Goal: Find specific page/section: Find specific page/section

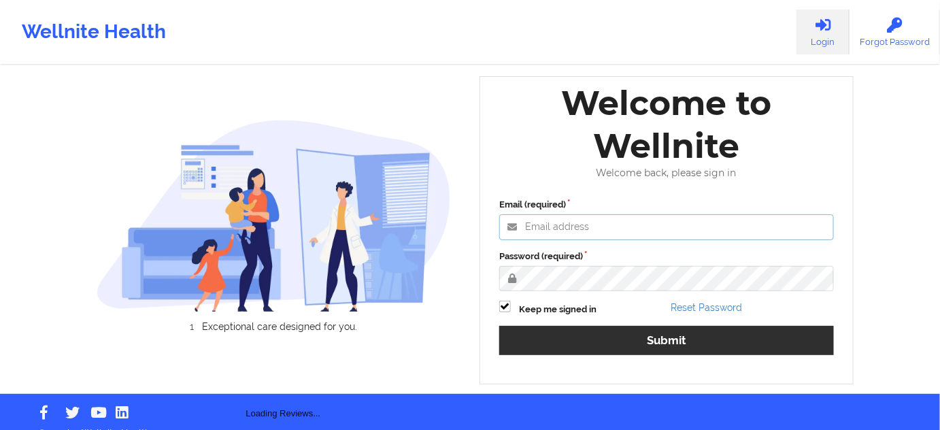
type input "[PERSON_NAME][EMAIL_ADDRESS][DOMAIN_NAME]"
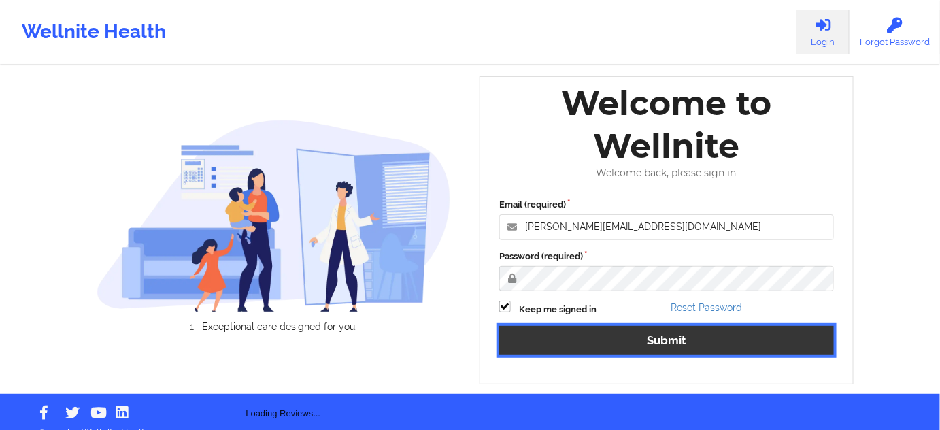
click at [759, 335] on button "Submit" at bounding box center [666, 340] width 335 height 29
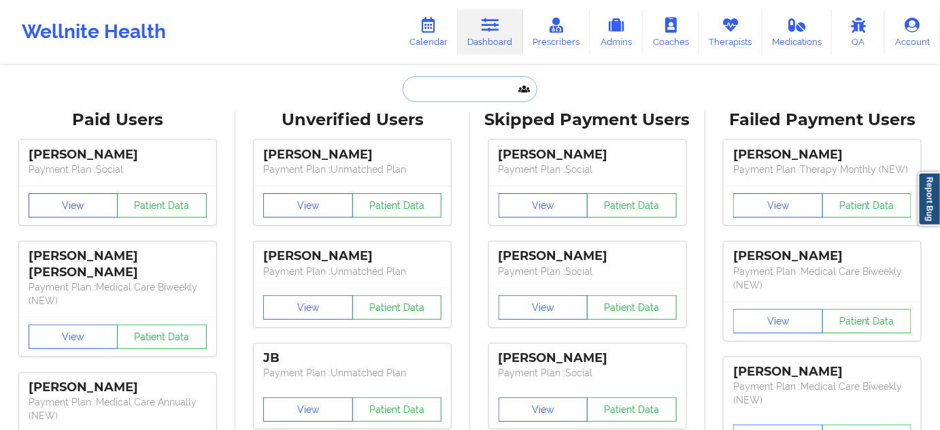
click at [472, 92] on input "text" at bounding box center [470, 89] width 135 height 26
paste input "DANIEL.LANGFORD67@GMAIL.COM"
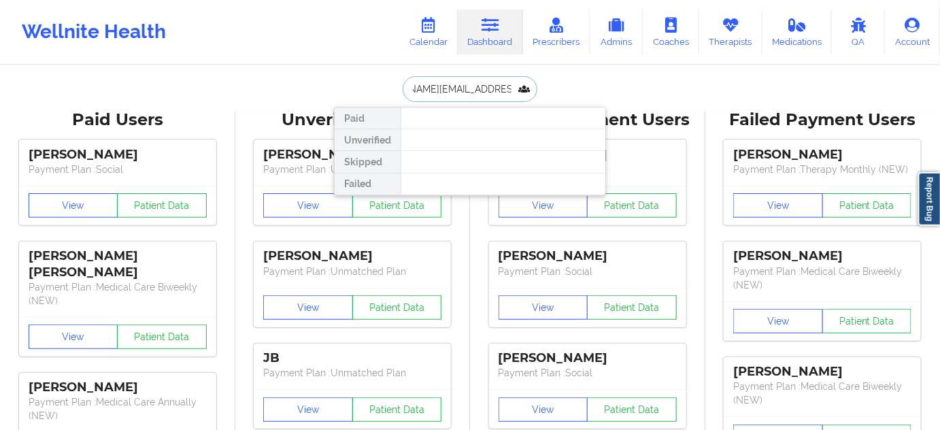
type input "DANIEL.LANGFORD67@GMAIL.COM"
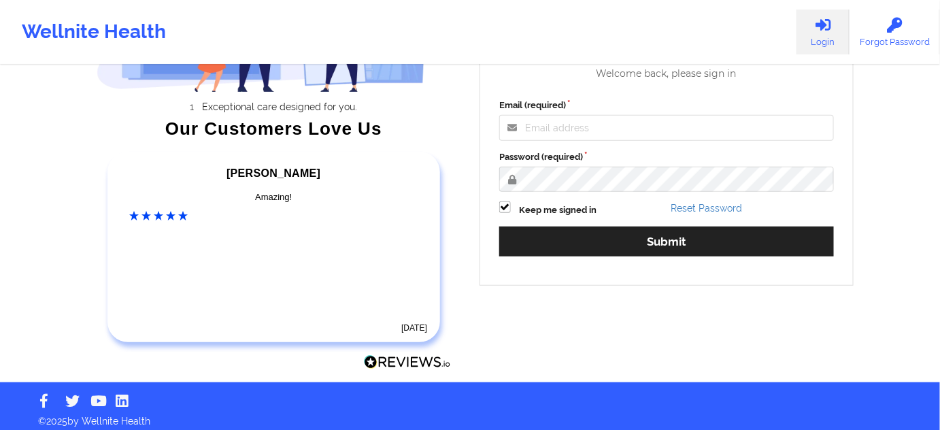
scroll to position [194, 0]
